Goal: Find specific page/section: Find specific page/section

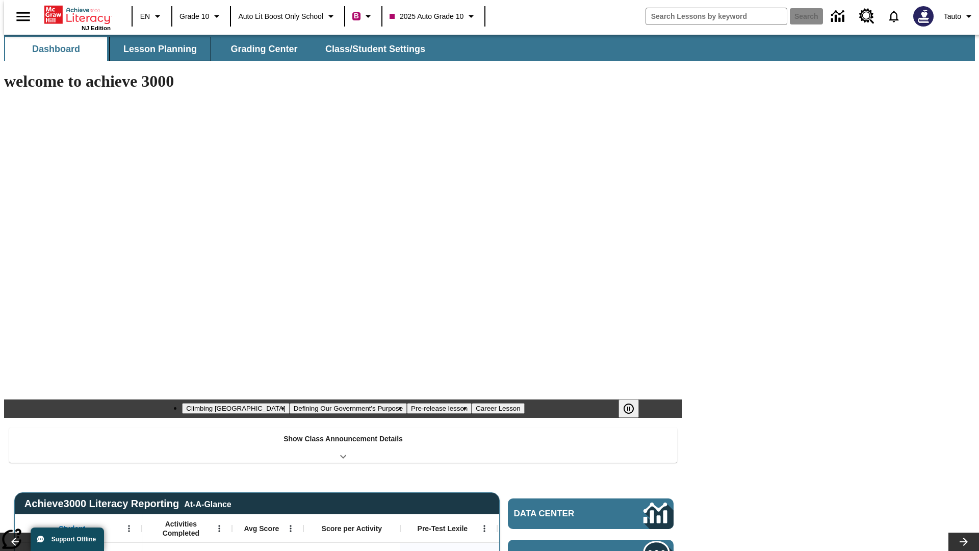
click at [156, 49] on button "Lesson Planning" at bounding box center [160, 49] width 102 height 24
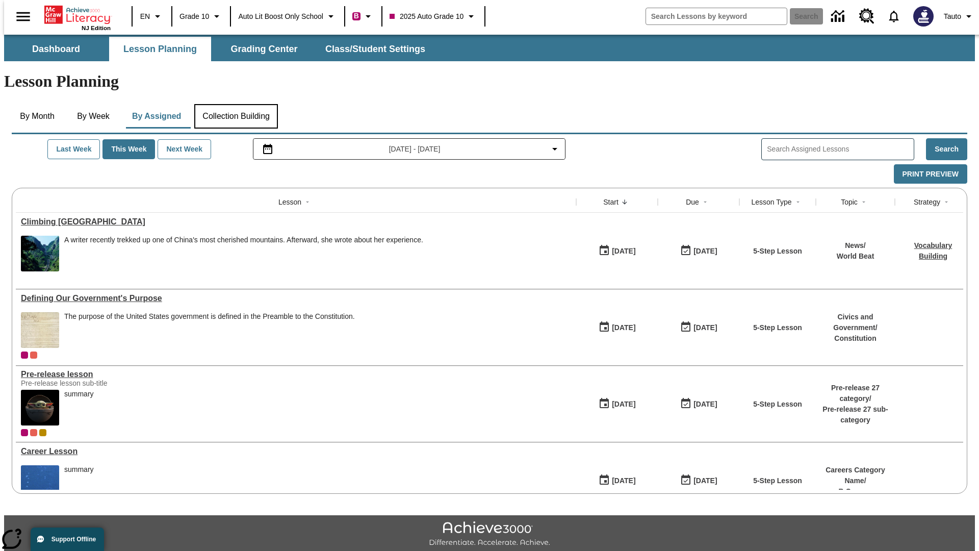
click at [236, 104] on button "Collection Building" at bounding box center [236, 116] width 84 height 24
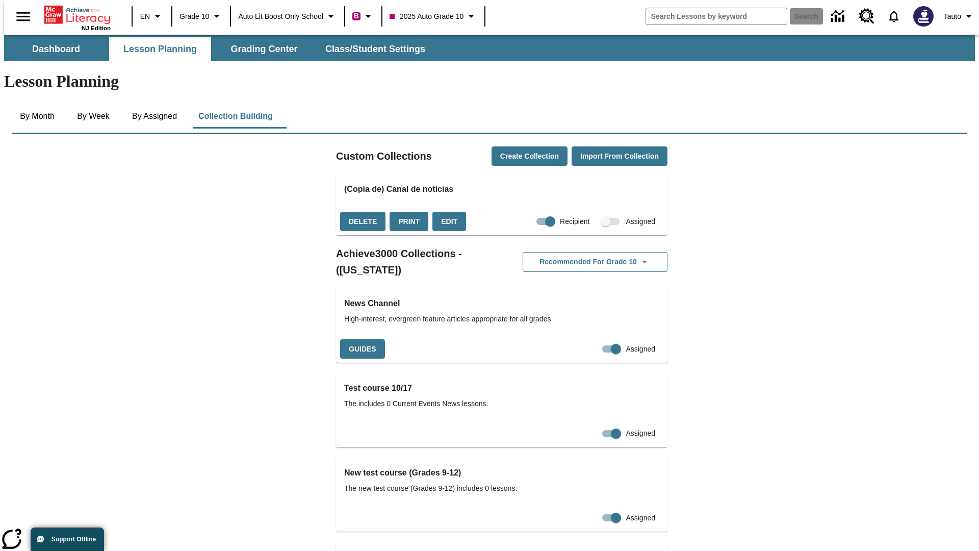
checkbox input "true"
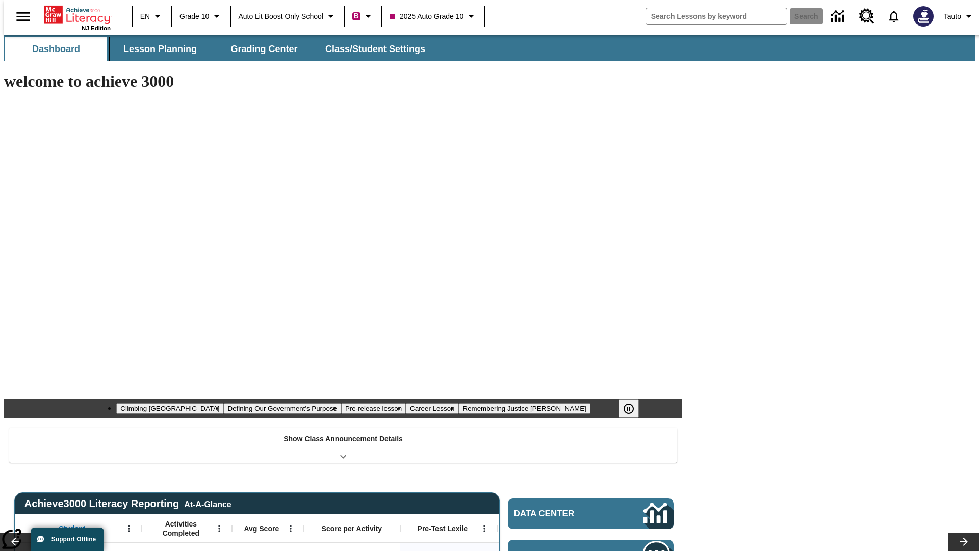
click at [156, 49] on button "Lesson Planning" at bounding box center [160, 49] width 102 height 24
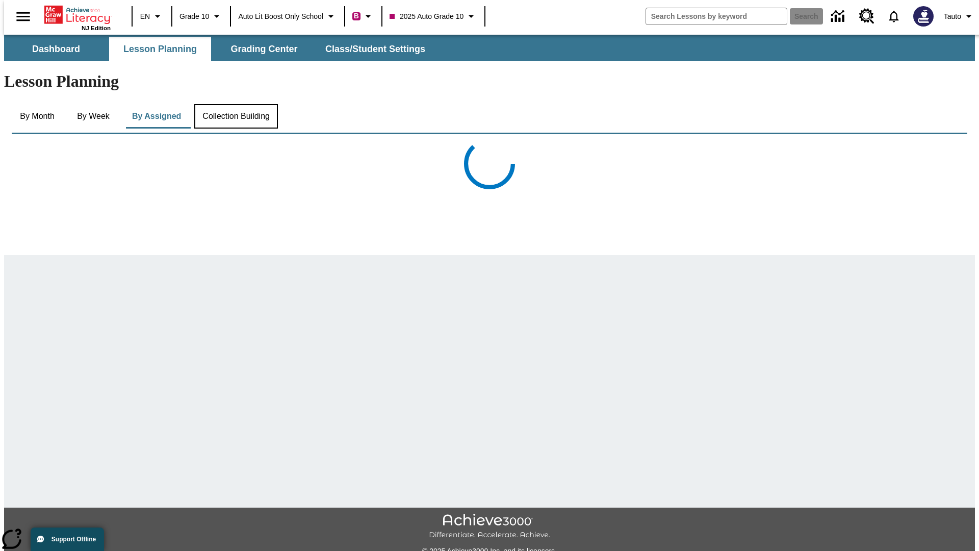
click at [236, 104] on button "Collection Building" at bounding box center [236, 116] width 84 height 24
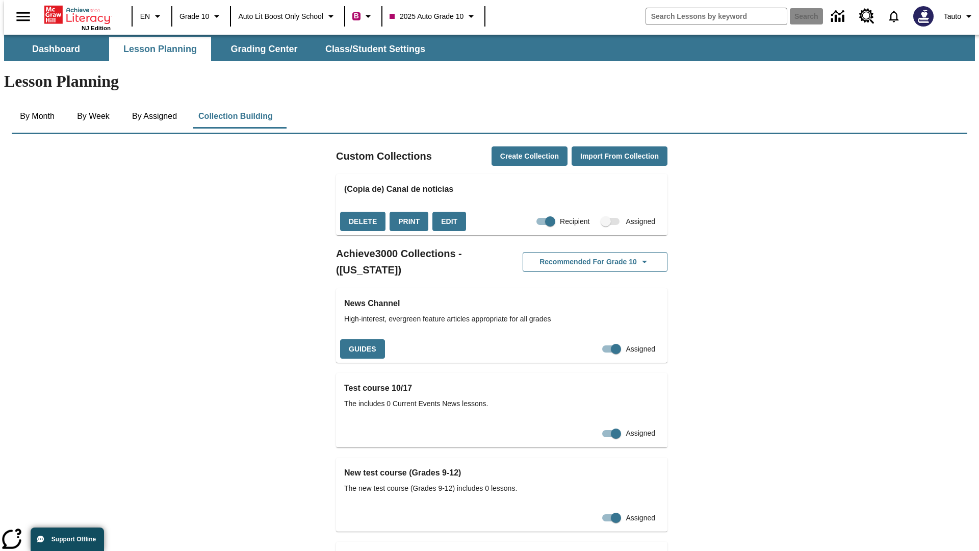
checkbox input "false"
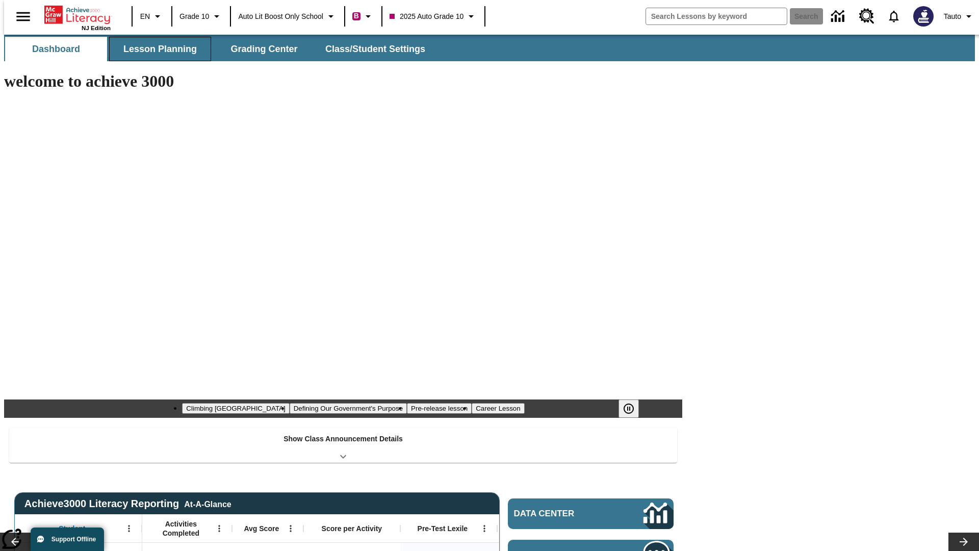
click at [156, 49] on button "Lesson Planning" at bounding box center [160, 49] width 102 height 24
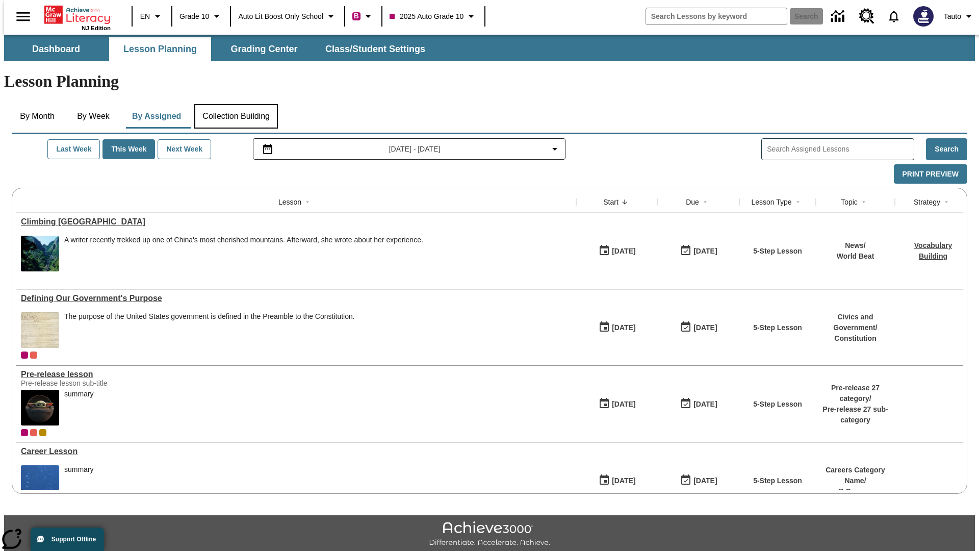
click at [236, 104] on button "Collection Building" at bounding box center [236, 116] width 84 height 24
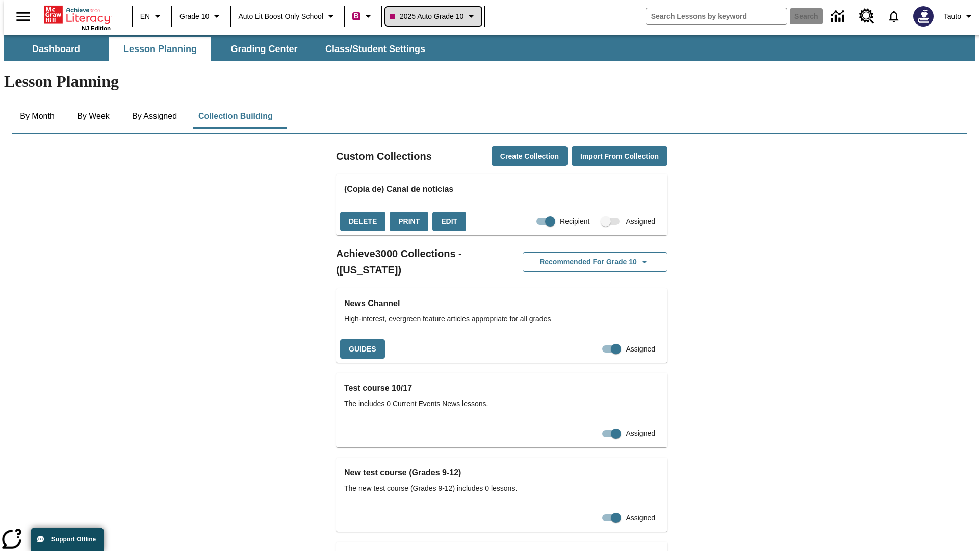
click at [436, 16] on span "2025 Auto Grade 10" at bounding box center [427, 16] width 74 height 11
